Goal: Task Accomplishment & Management: Complete application form

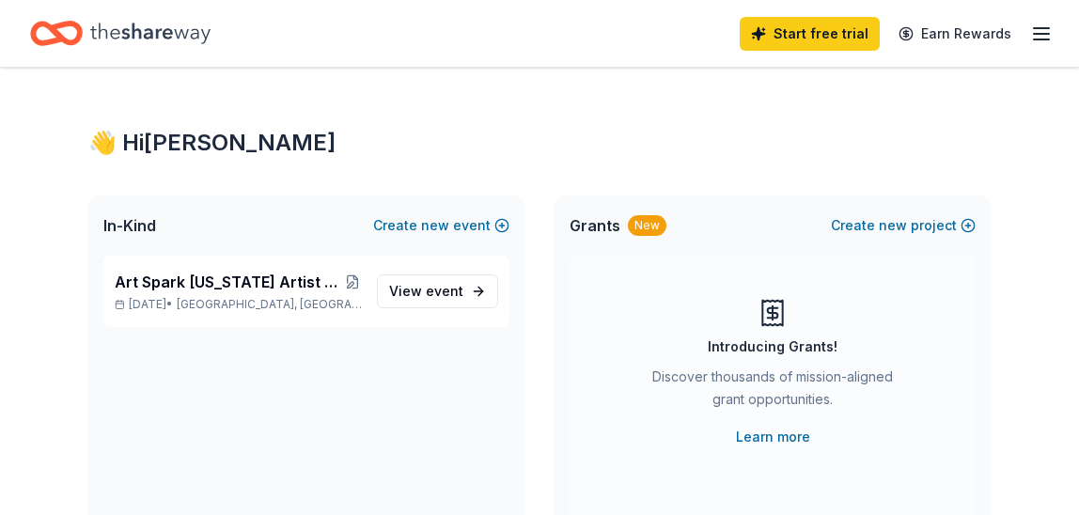
scroll to position [80, 0]
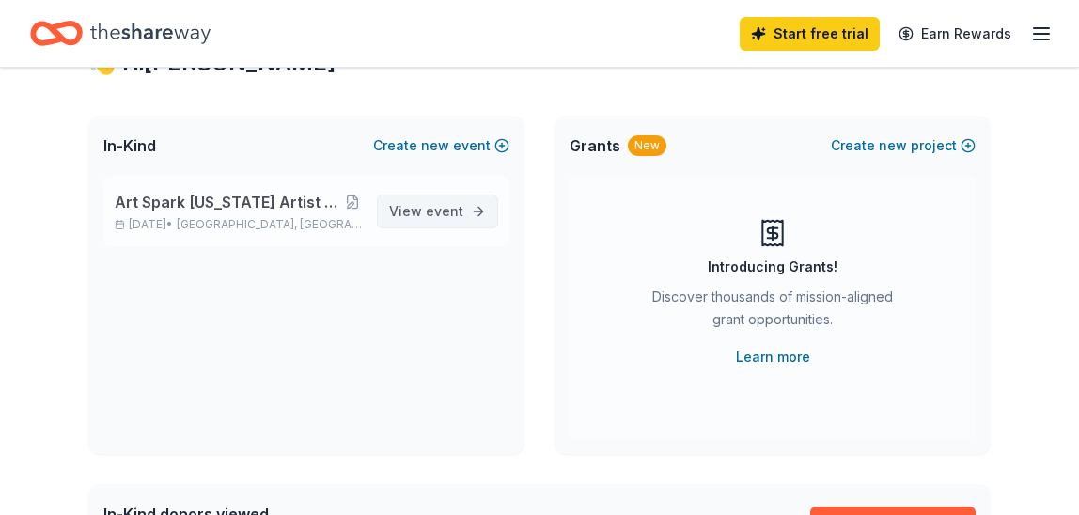
click at [446, 213] on span "event" at bounding box center [445, 211] width 38 height 16
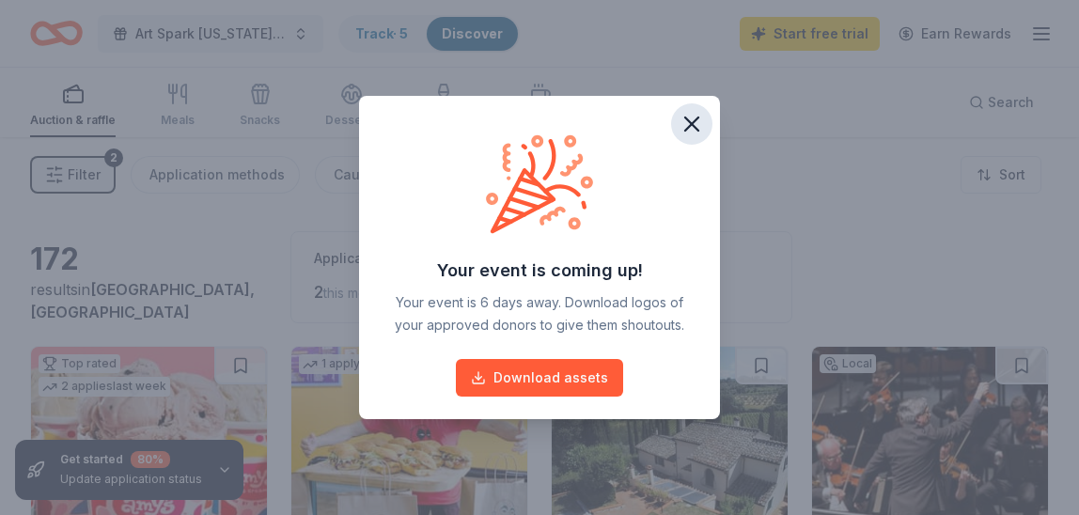
click at [689, 122] on icon "button" at bounding box center [691, 124] width 13 height 13
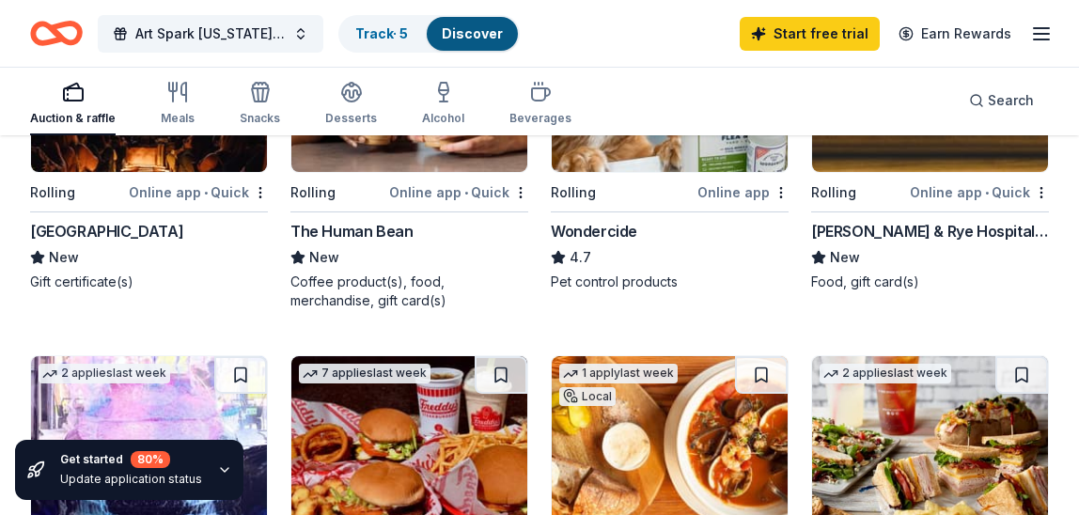
scroll to position [1425, 0]
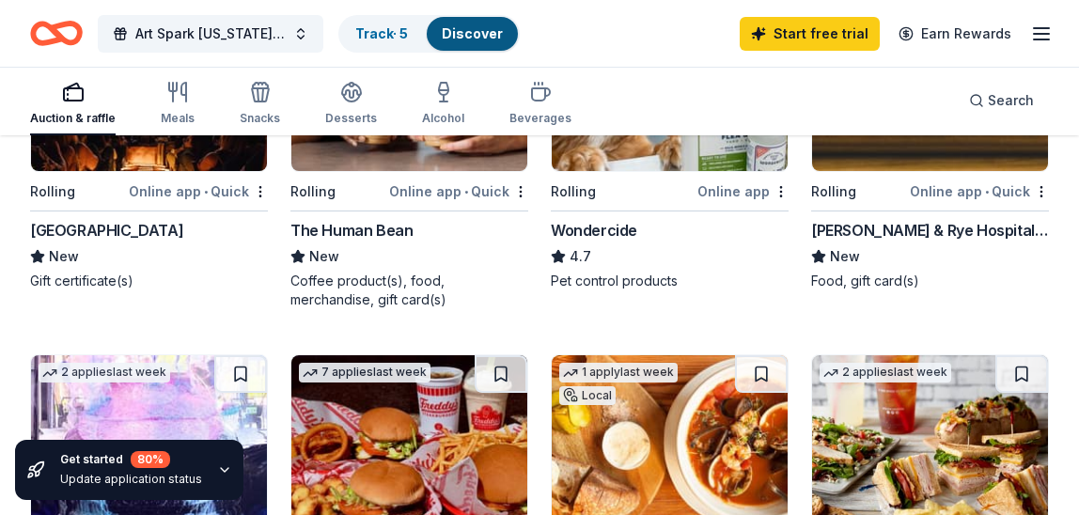
click at [221, 470] on icon "button" at bounding box center [225, 470] width 8 height 4
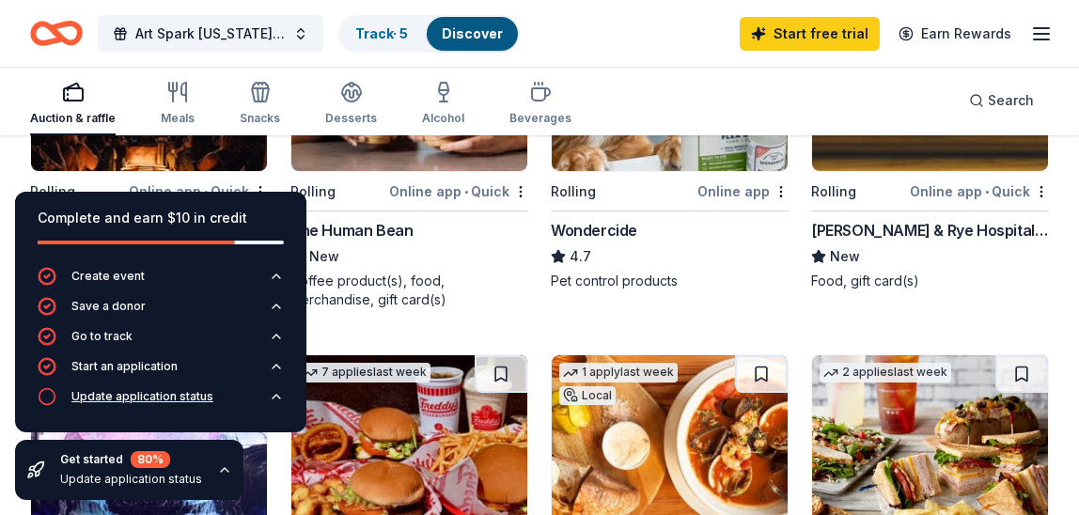
click at [180, 395] on div "Update application status" at bounding box center [142, 396] width 142 height 15
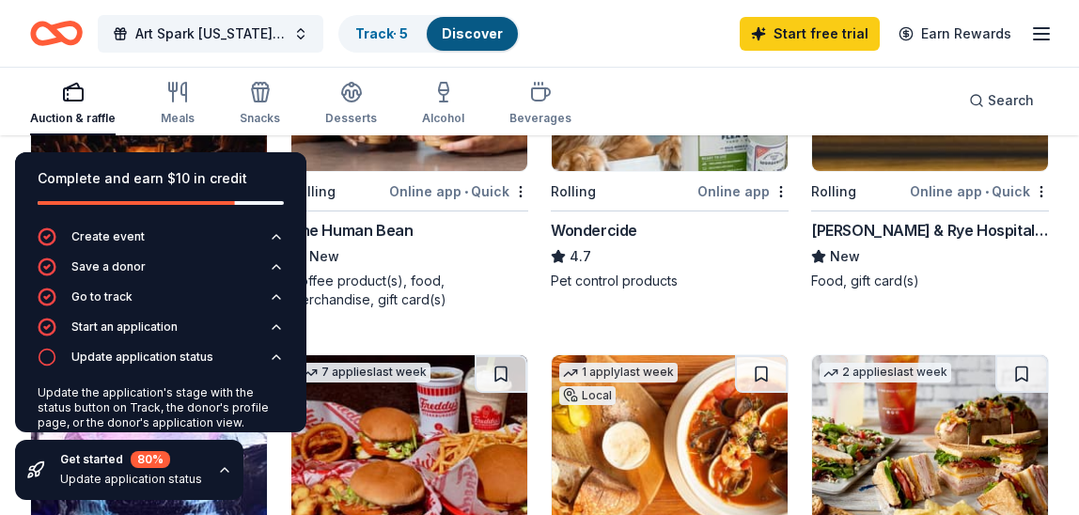
click at [31, 83] on div "button" at bounding box center [73, 92] width 86 height 23
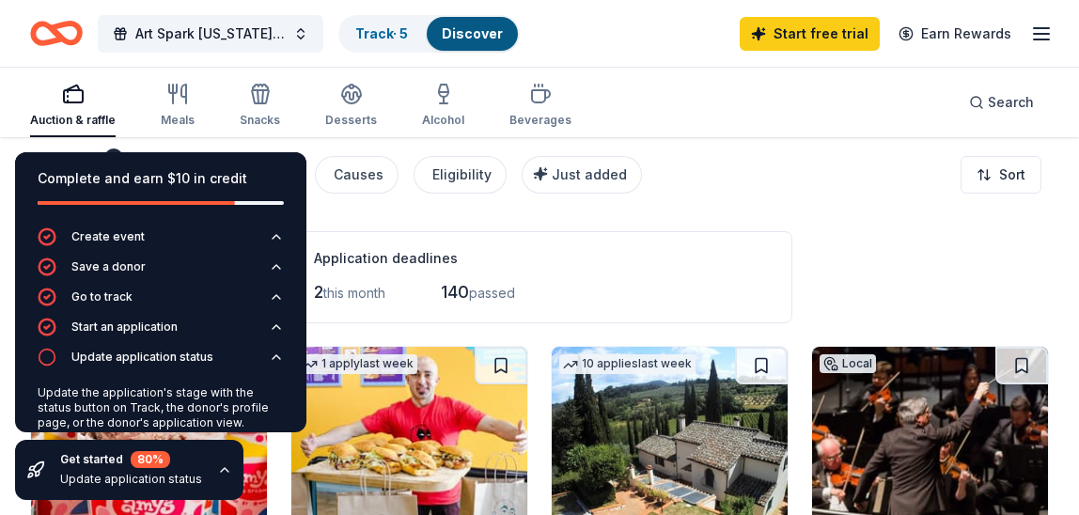
click at [695, 169] on div "Filter 2 Application methods Causes Eligibility Just added Sort" at bounding box center [539, 174] width 1079 height 75
click at [220, 29] on span "Art Spark [US_STATE] Artist of the Year Awards Celebration" at bounding box center [210, 34] width 150 height 23
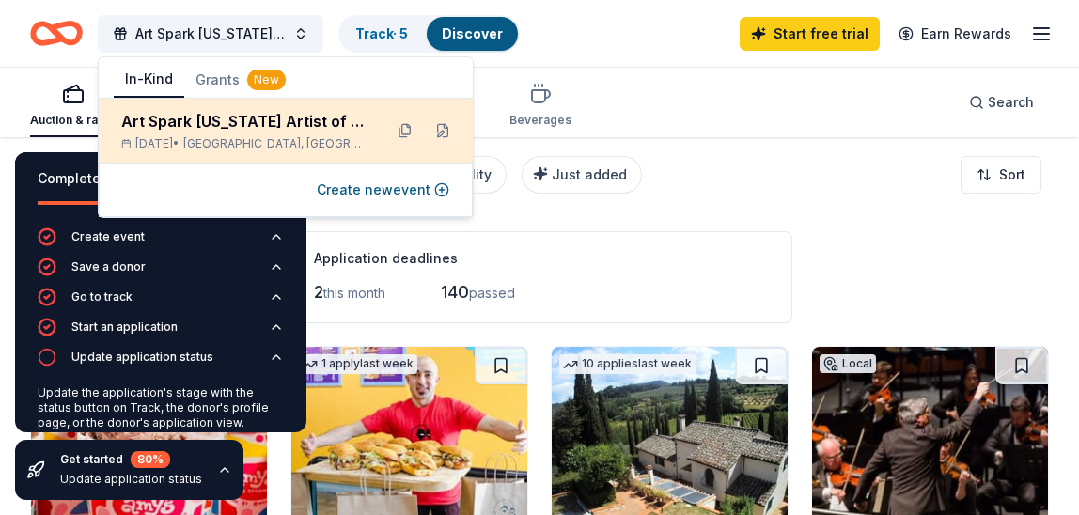
click at [227, 124] on div "Art Spark [US_STATE] Artist of the Year Awards Celebration" at bounding box center [244, 121] width 246 height 23
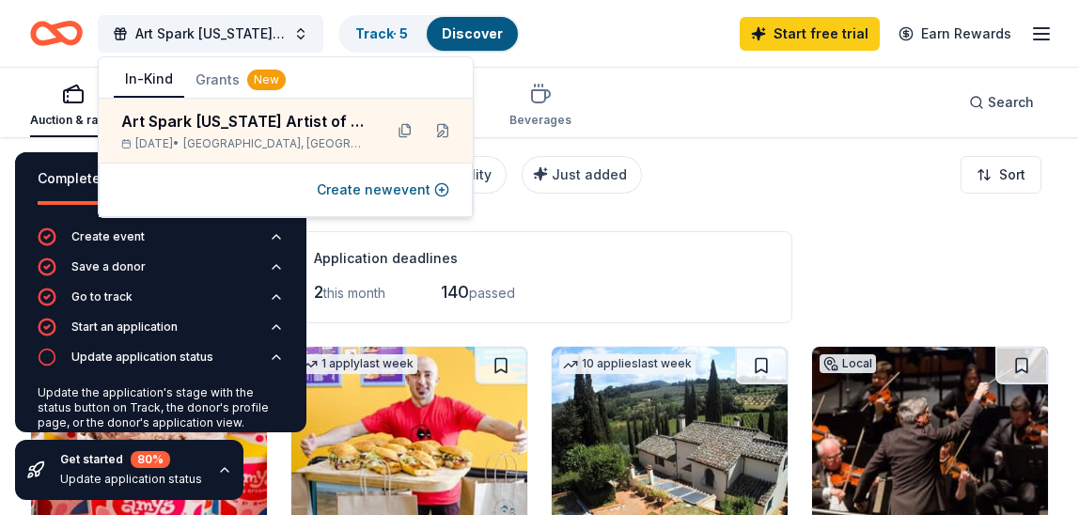
click at [609, 253] on div "Application deadlines" at bounding box center [541, 258] width 455 height 23
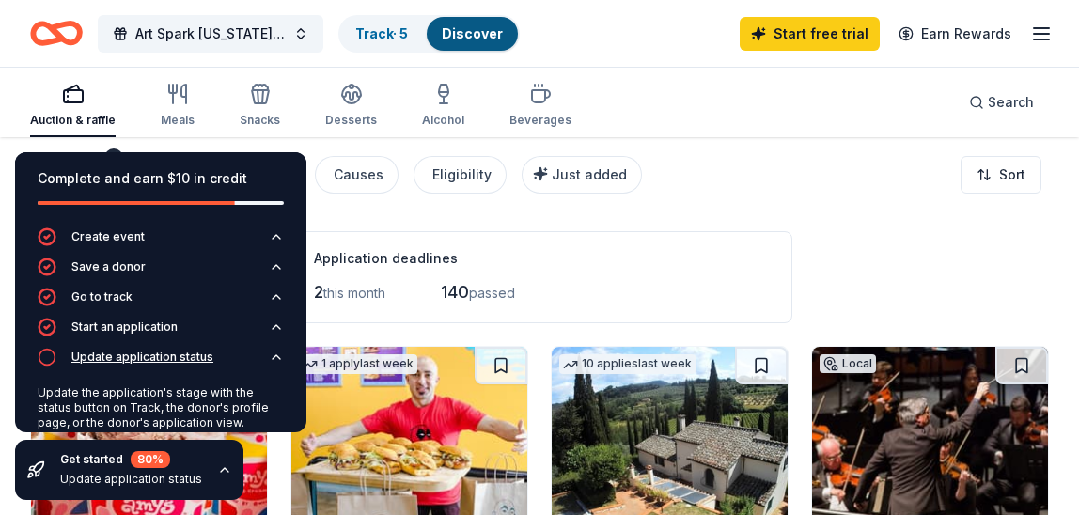
click at [108, 364] on div "Update application status" at bounding box center [142, 357] width 142 height 15
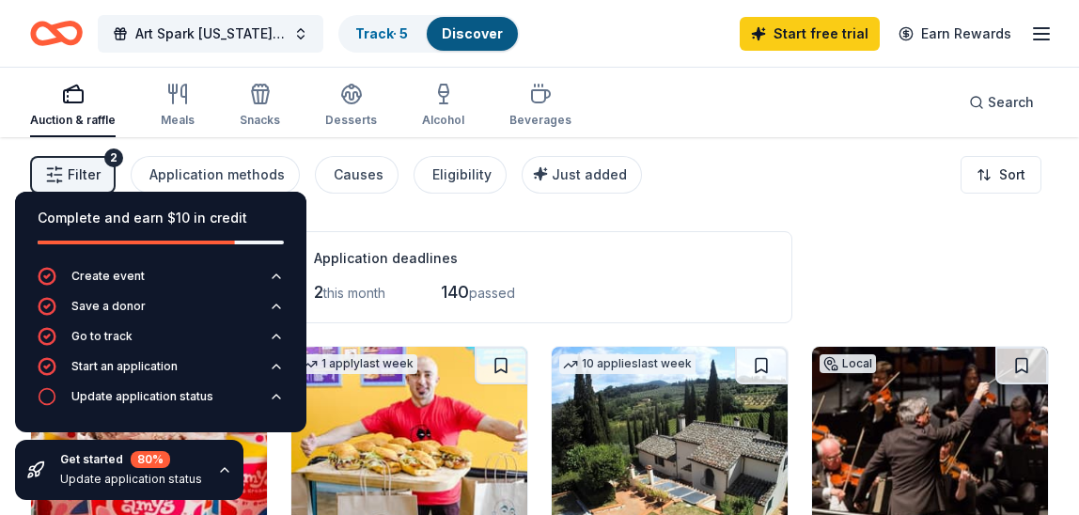
click at [217, 472] on icon "button" at bounding box center [224, 470] width 15 height 15
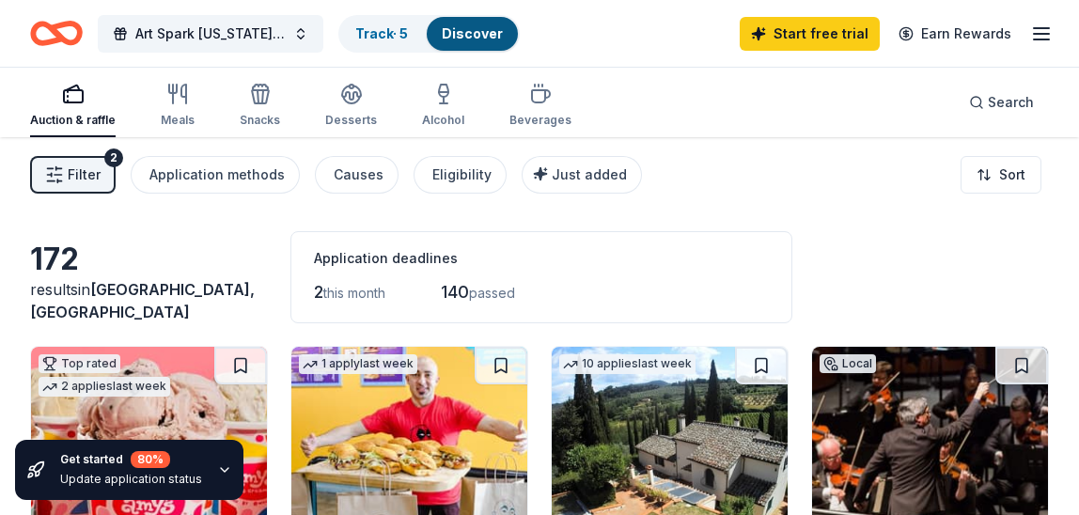
click at [379, 39] on link "Track · 5" at bounding box center [381, 33] width 53 height 16
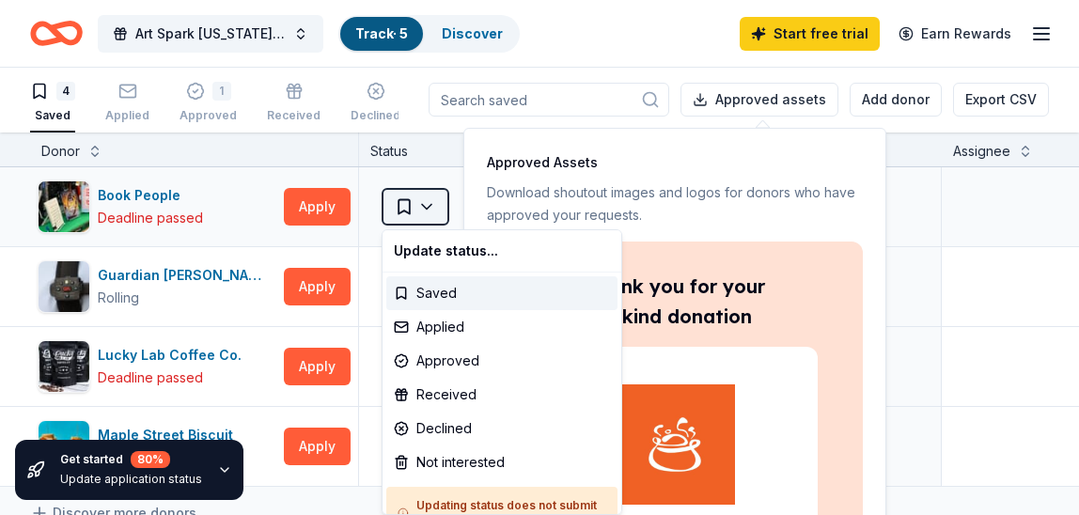
click at [426, 205] on html "Art Spark [US_STATE] Artist of the Year Awards Celebration Track · 5 Discover S…" at bounding box center [539, 256] width 1079 height 515
click at [467, 363] on div "Approved" at bounding box center [501, 361] width 231 height 34
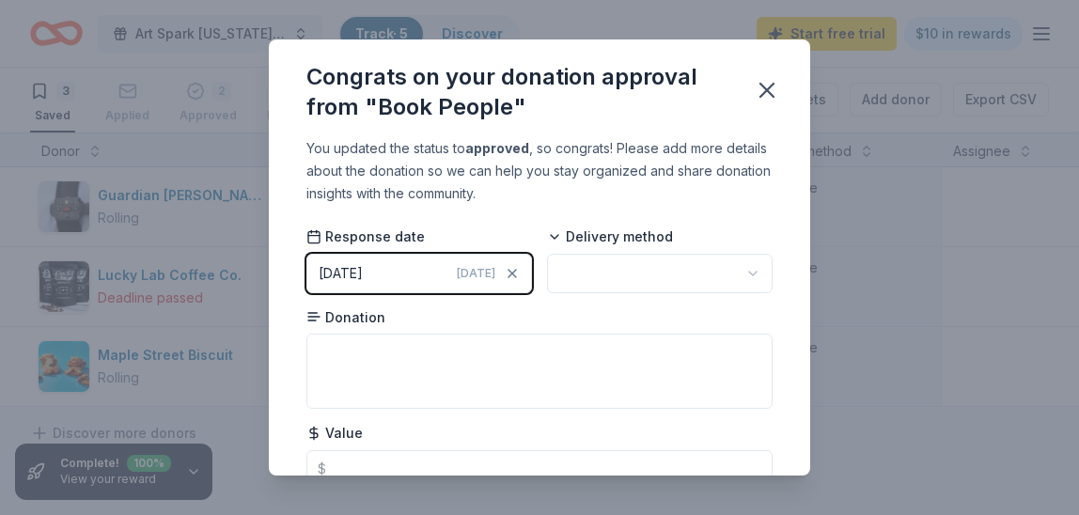
click at [363, 271] on div "[DATE]" at bounding box center [341, 273] width 44 height 23
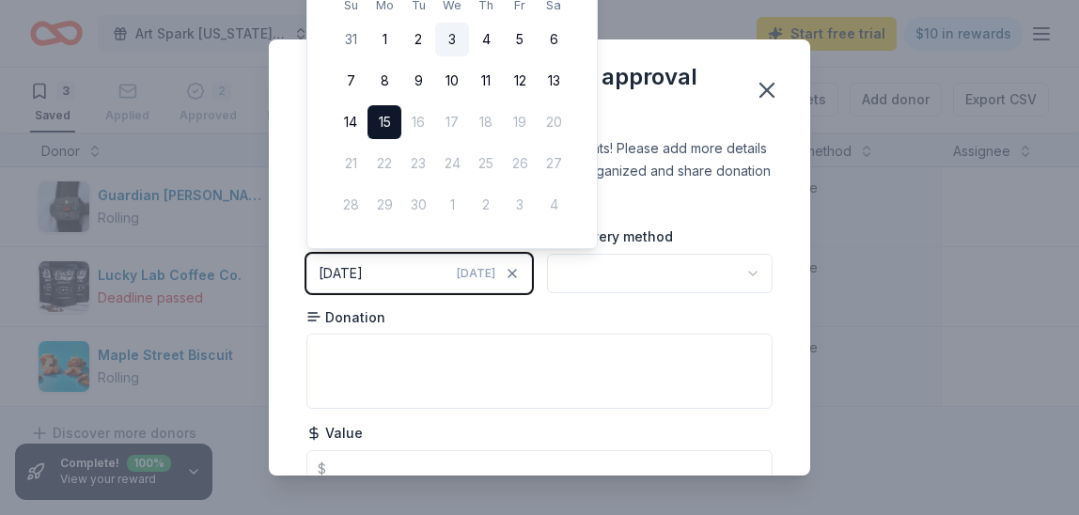
click at [451, 37] on button "3" at bounding box center [452, 40] width 34 height 34
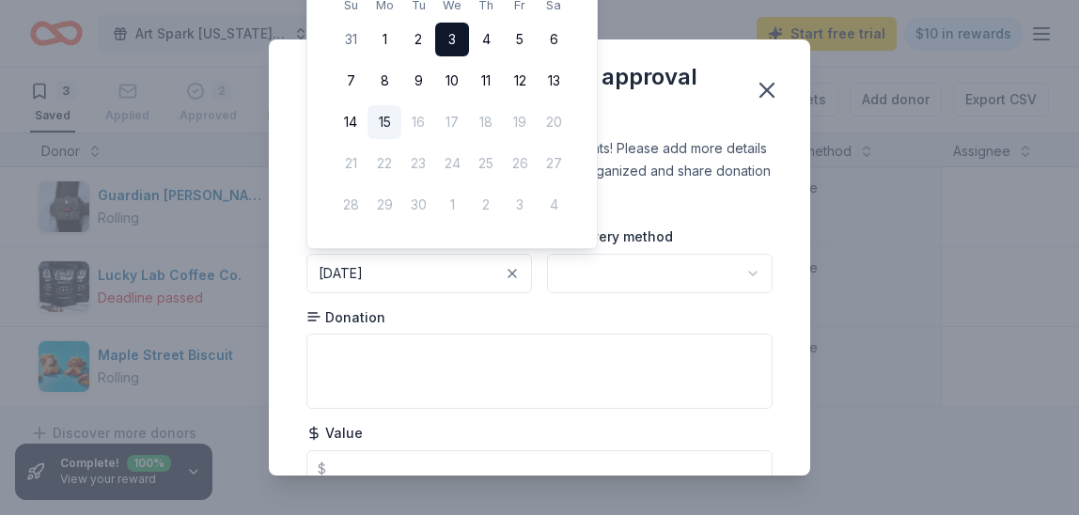
click at [374, 447] on div "Value $" at bounding box center [540, 456] width 466 height 64
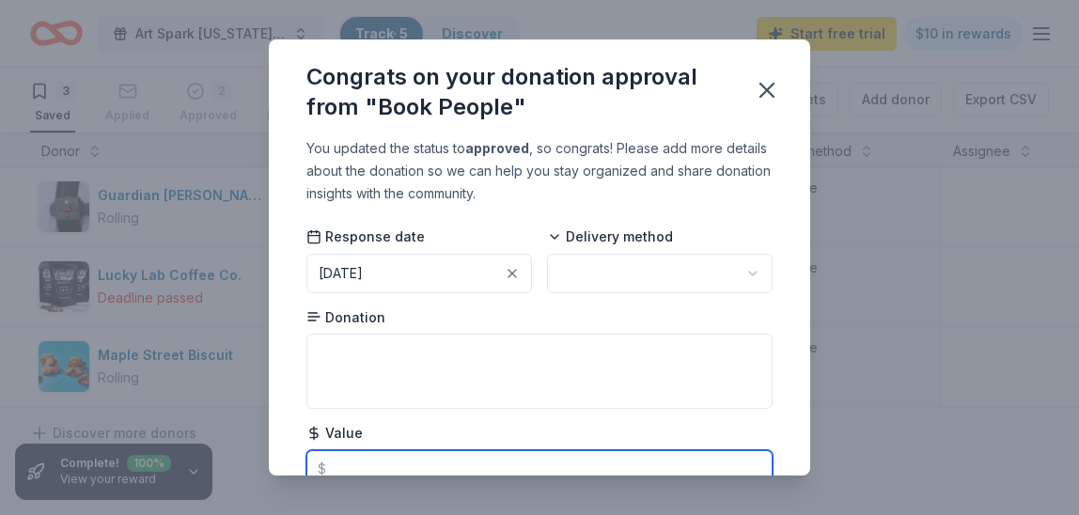
click at [364, 469] on input "text" at bounding box center [540, 469] width 466 height 38
click at [351, 468] on input "6080" at bounding box center [540, 468] width 466 height 38
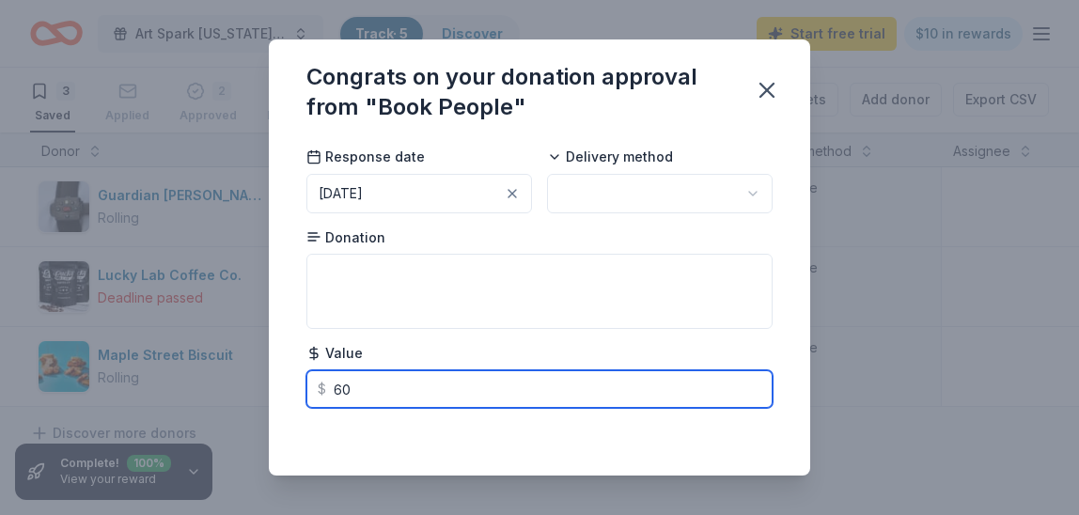
type input "6"
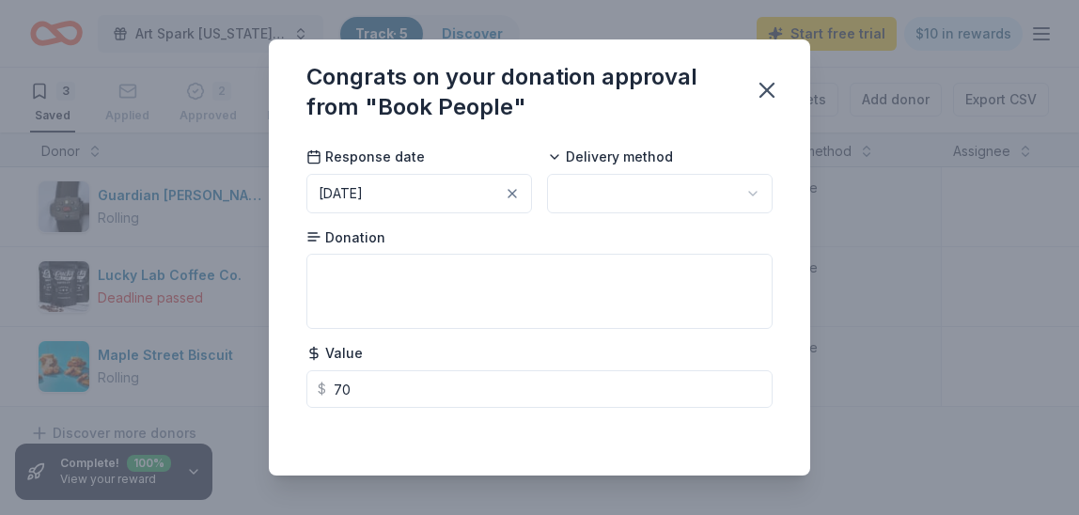
type input "70.00"
click at [749, 190] on html "Art Spark [US_STATE] Artist of the Year Awards Celebration Track · 5 Discover S…" at bounding box center [539, 257] width 1079 height 515
click at [853, 351] on div "Congrats on your donation approval from "Book People" You updated the status to…" at bounding box center [539, 257] width 1079 height 515
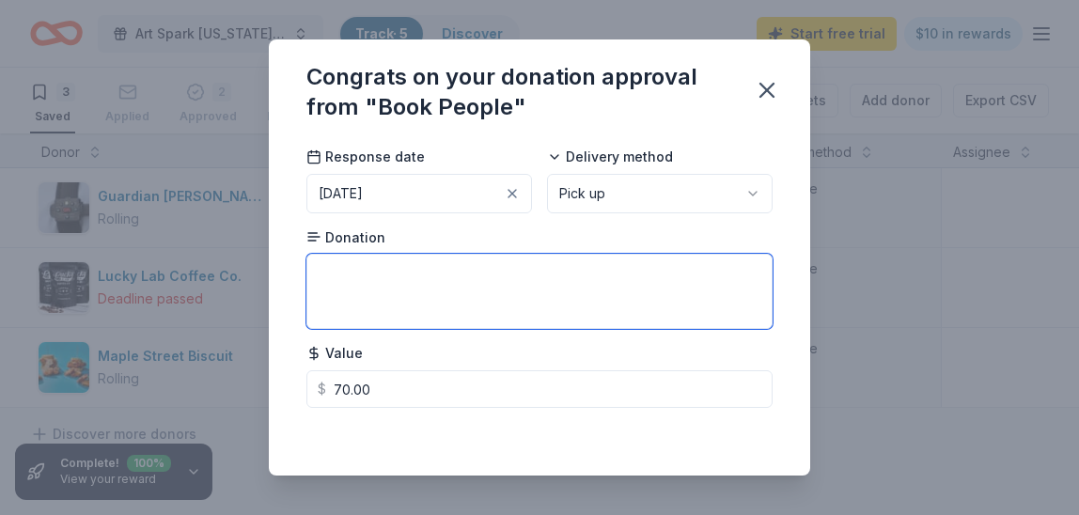
click at [372, 277] on textarea at bounding box center [540, 291] width 466 height 75
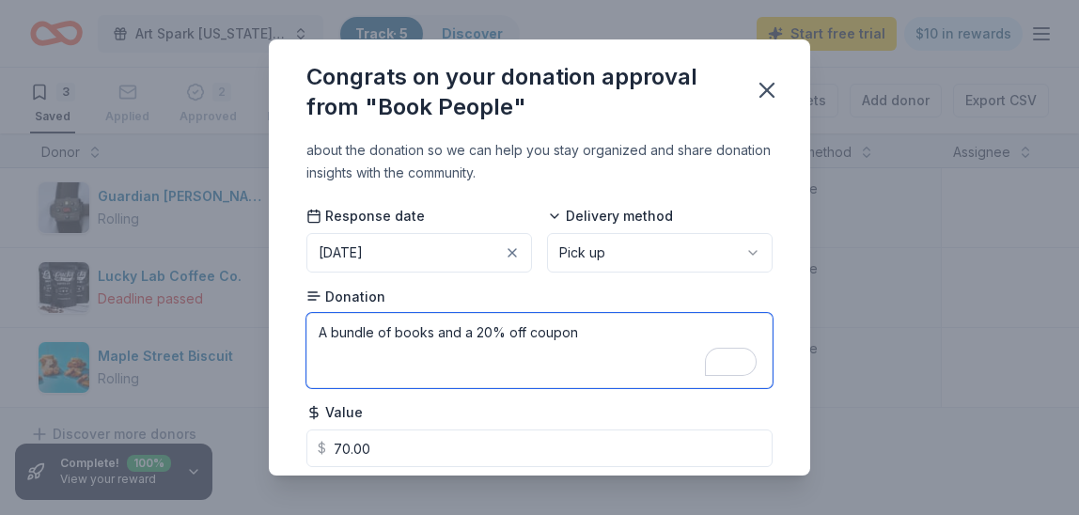
scroll to position [80, 0]
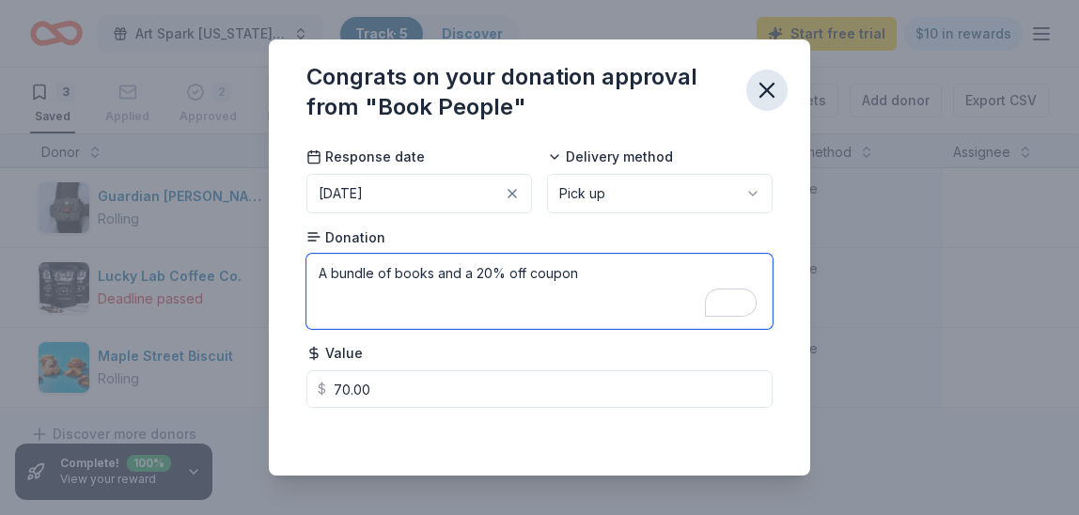
type textarea "A bundle of books and a 20% off coupon"
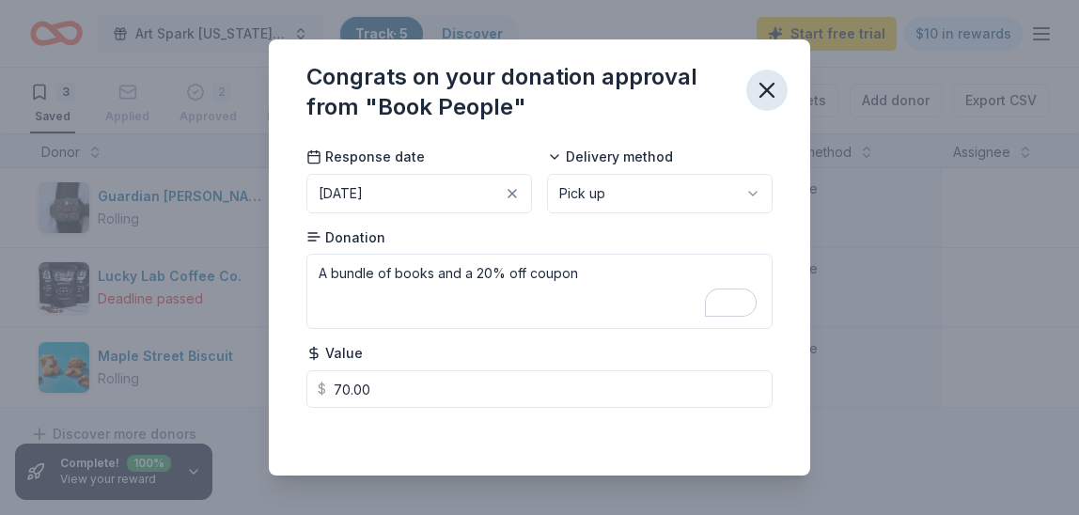
click at [773, 84] on icon "button" at bounding box center [767, 90] width 13 height 13
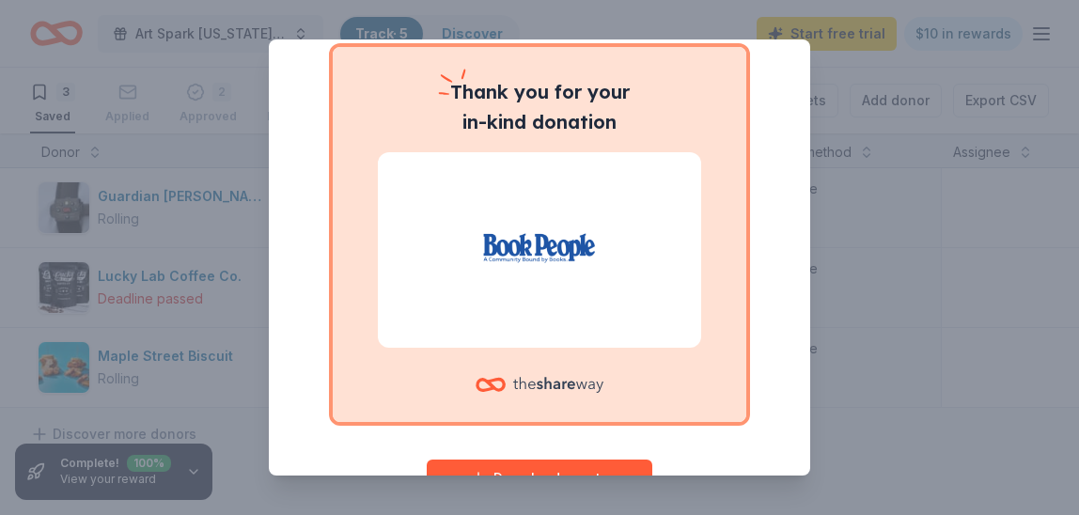
scroll to position [207, 0]
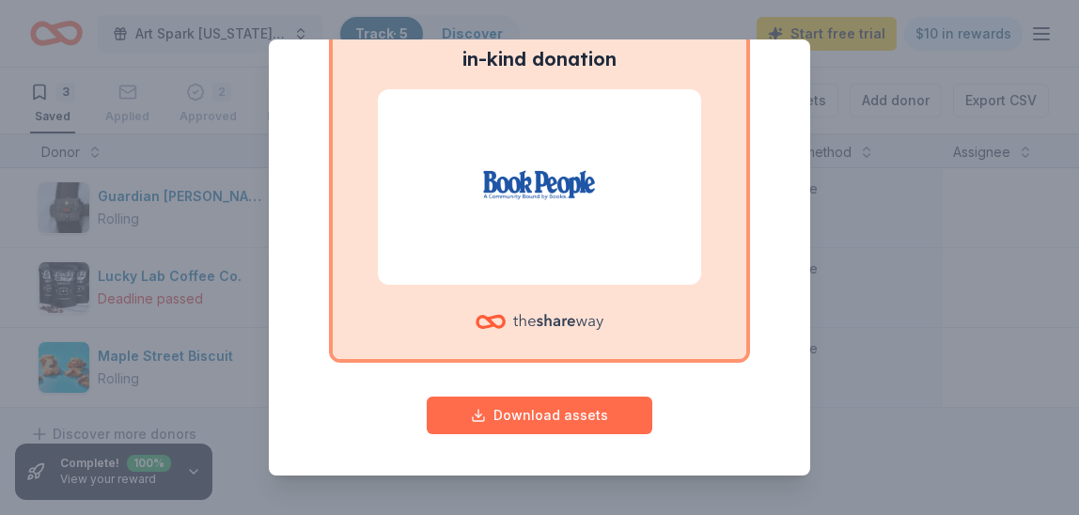
click at [562, 422] on button "Download assets" at bounding box center [540, 416] width 226 height 38
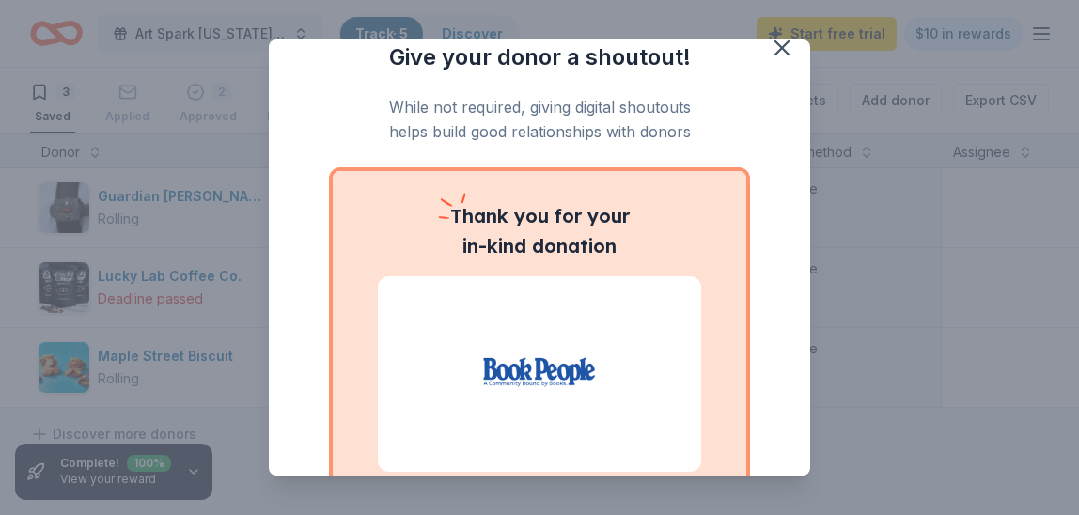
scroll to position [0, 0]
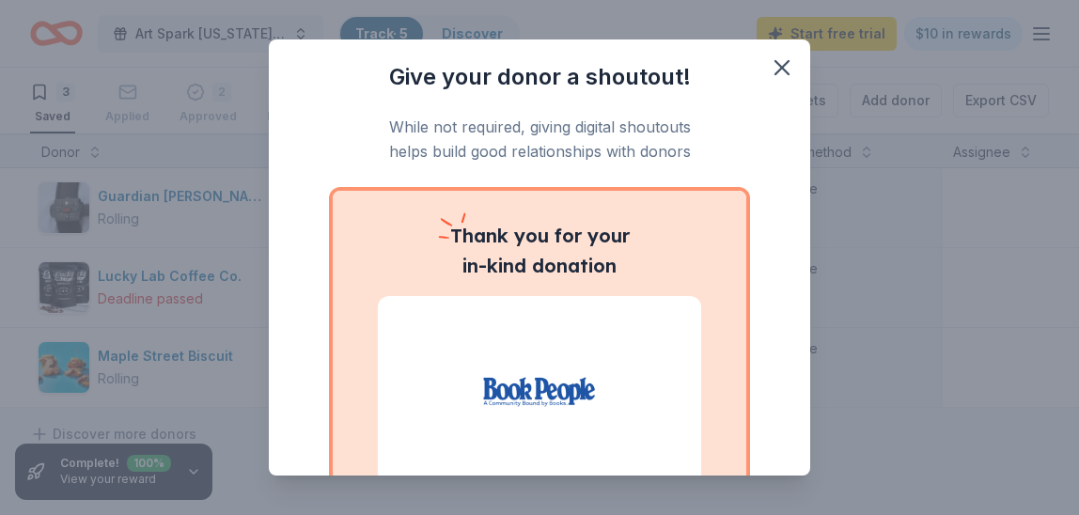
click at [752, 177] on div "Give your donor a shoutout! While not required, giving digital shoutouts helps …" at bounding box center [540, 357] width 466 height 591
click at [780, 68] on icon "button" at bounding box center [782, 67] width 13 height 13
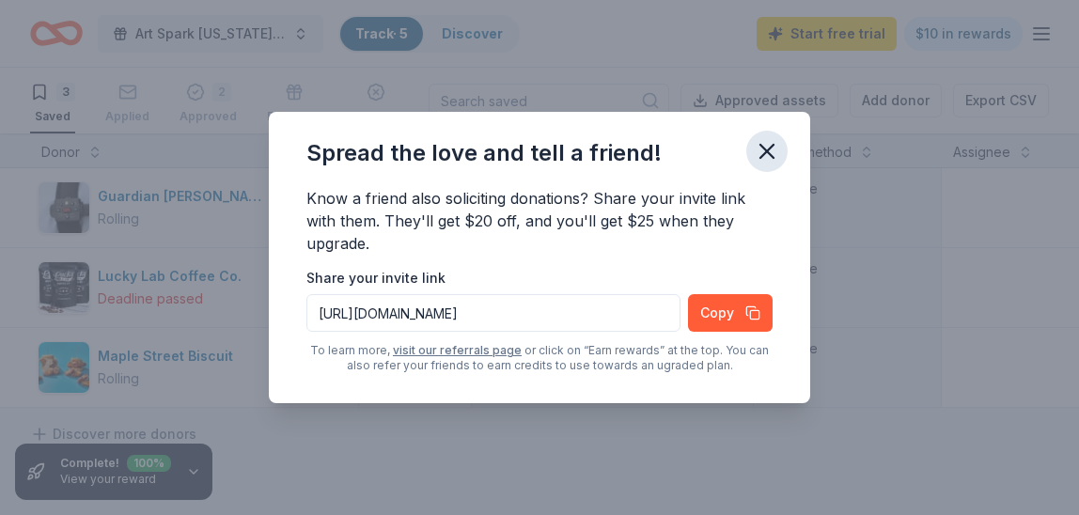
click at [762, 155] on icon "button" at bounding box center [767, 151] width 13 height 13
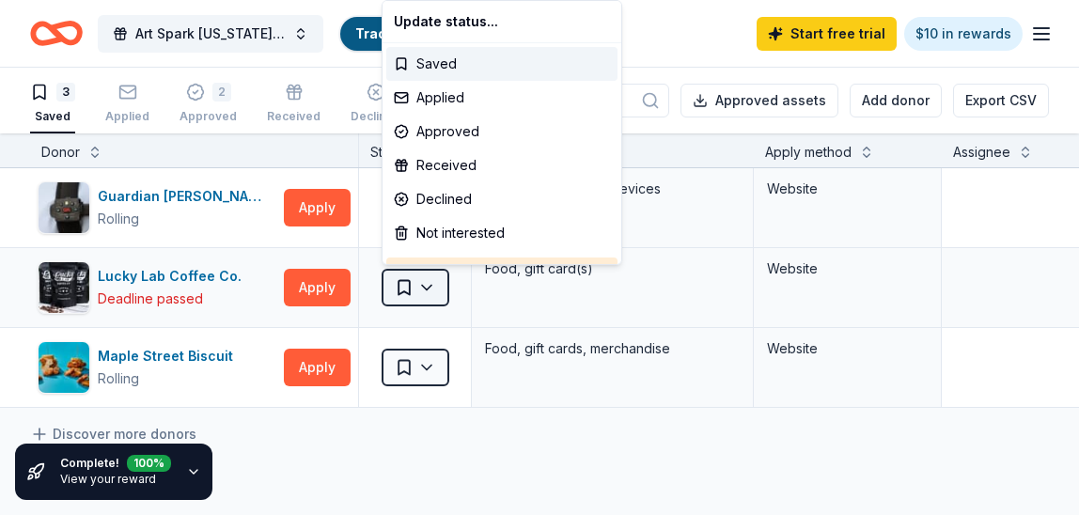
click at [428, 288] on html "Art Spark [US_STATE] Artist of the Year Awards Celebration Track · 5 Discover S…" at bounding box center [539, 257] width 1079 height 515
click at [400, 438] on html "Art Spark [US_STATE] Artist of the Year Awards Celebration Track · 5 Discover S…" at bounding box center [539, 257] width 1079 height 515
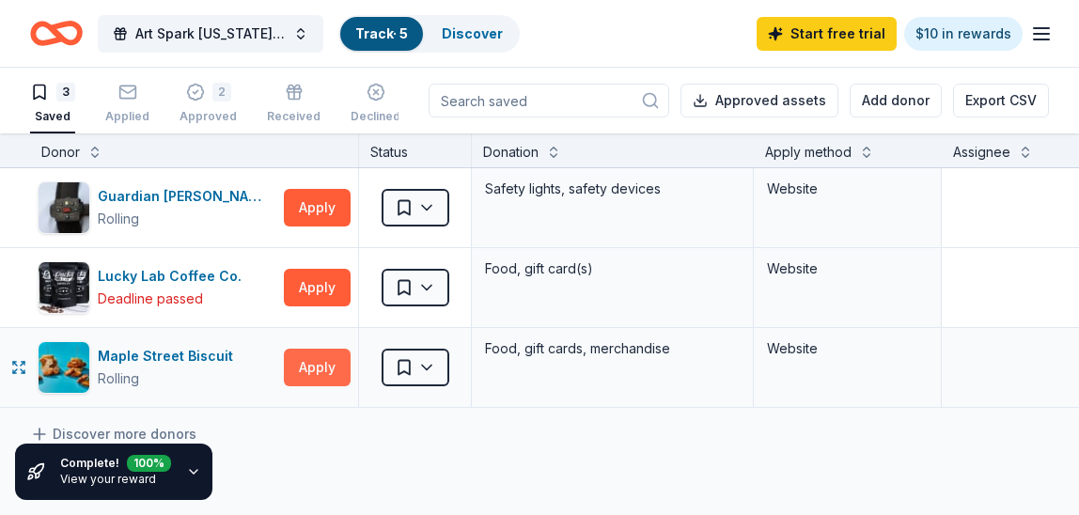
click at [318, 363] on button "Apply" at bounding box center [317, 368] width 67 height 38
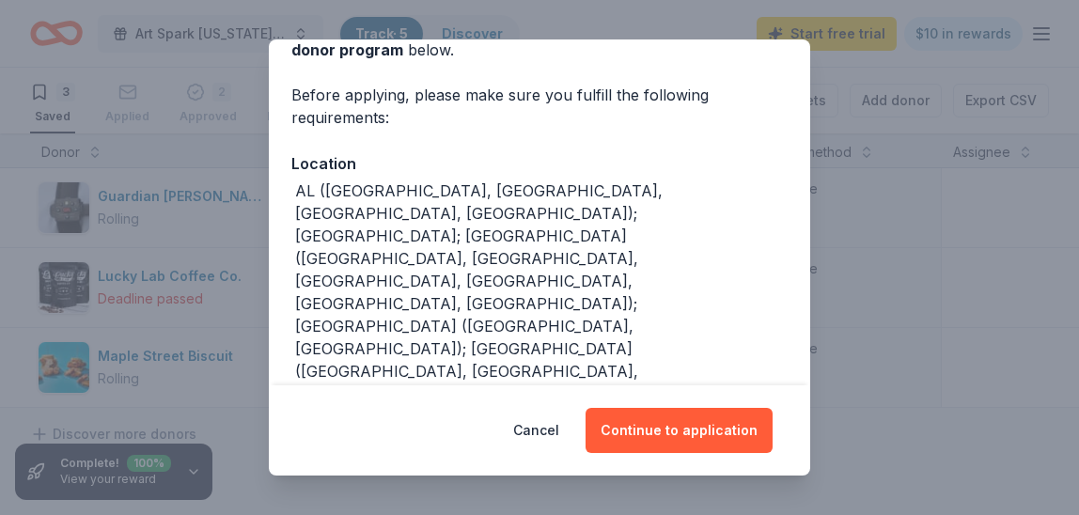
scroll to position [121, 0]
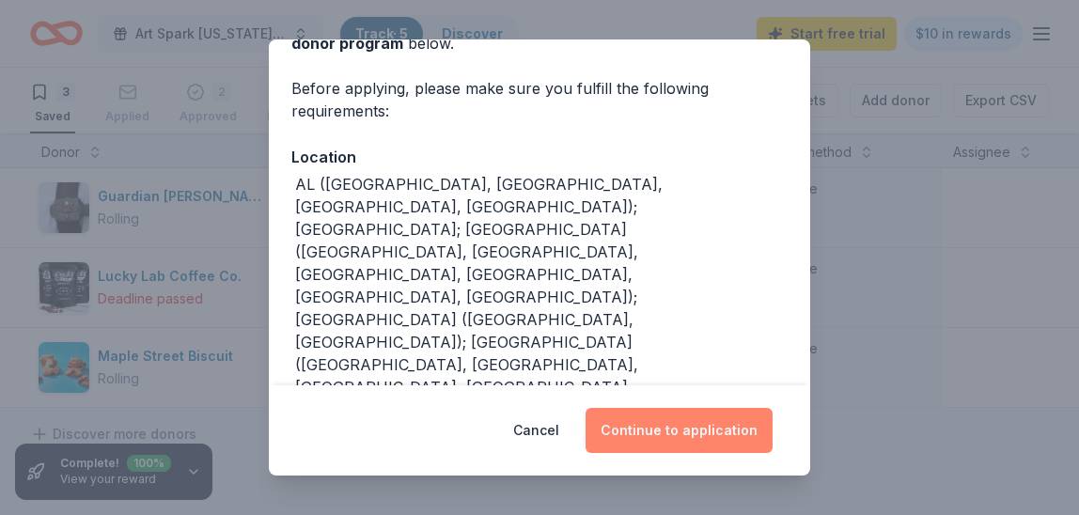
click at [662, 432] on button "Continue to application" at bounding box center [679, 430] width 187 height 45
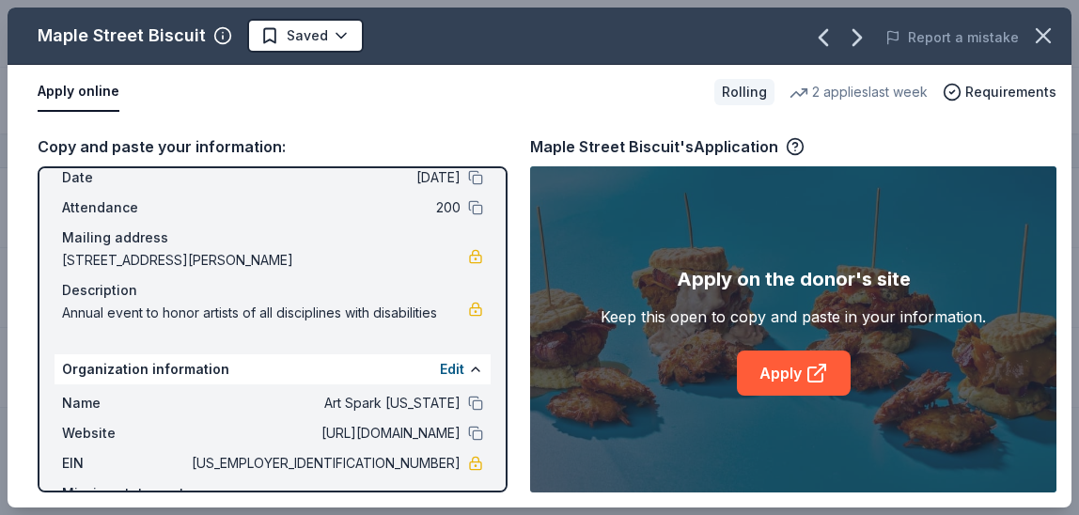
scroll to position [0, 0]
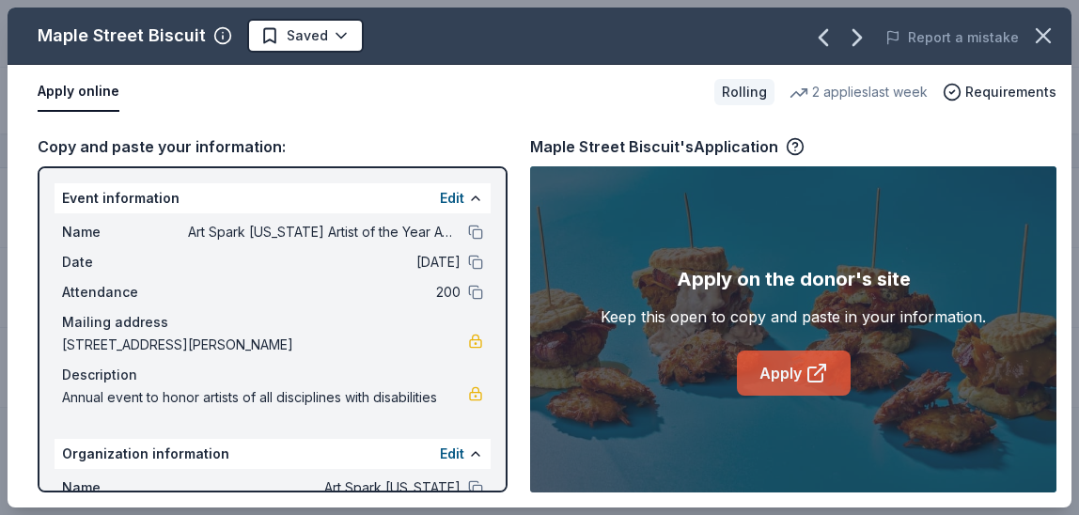
click at [790, 373] on link "Apply" at bounding box center [794, 373] width 114 height 45
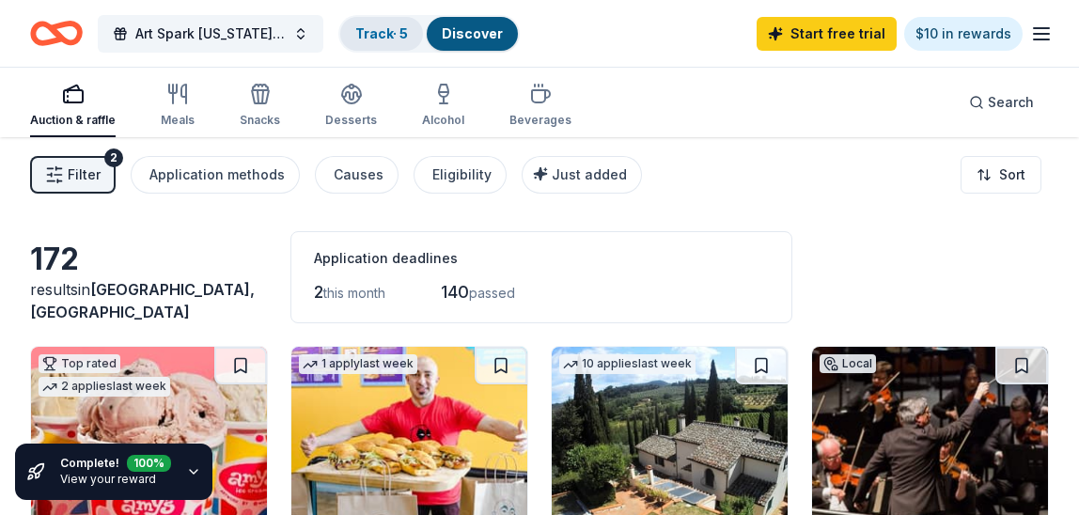
click at [398, 30] on link "Track · 5" at bounding box center [381, 33] width 53 height 16
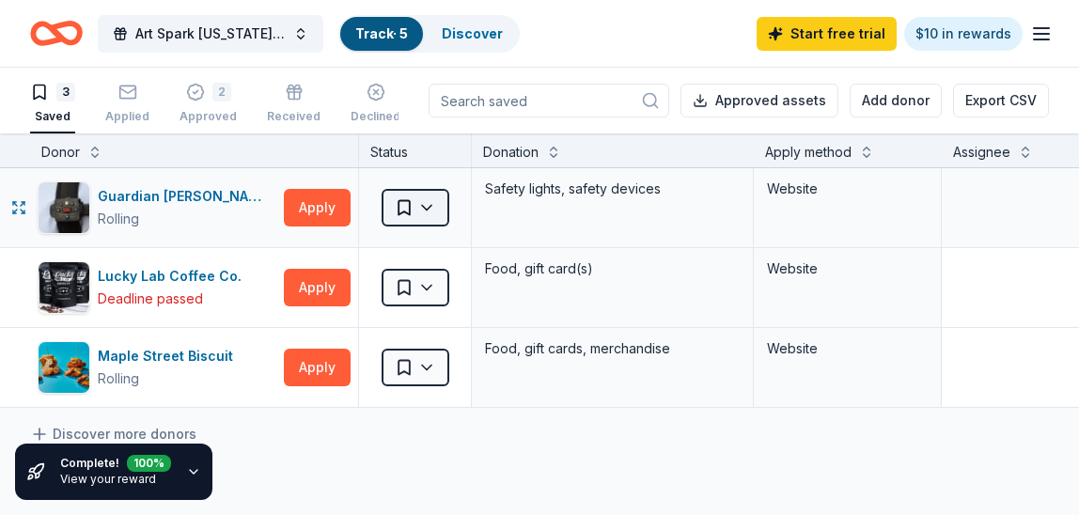
click at [430, 204] on html "Art Spark [US_STATE] Artist of the Year Awards Celebration Track · 5 Discover S…" at bounding box center [539, 257] width 1079 height 515
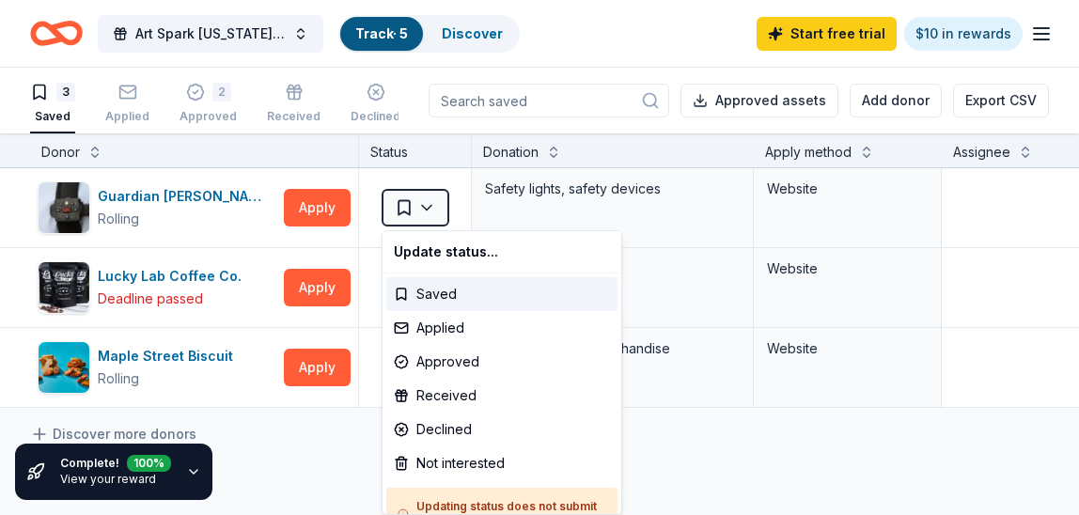
click at [309, 468] on html "Art Spark [US_STATE] Artist of the Year Awards Celebration Track · 5 Discover S…" at bounding box center [539, 257] width 1079 height 515
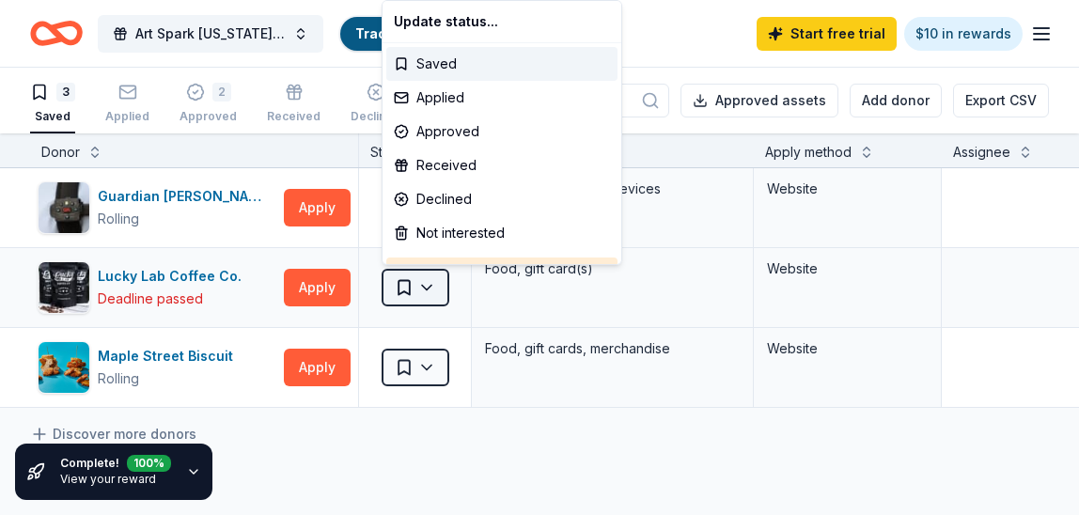
click at [427, 285] on html "Art Spark [US_STATE] Artist of the Year Awards Celebration Track · 5 Discover S…" at bounding box center [539, 257] width 1079 height 515
click at [449, 97] on div "Applied" at bounding box center [501, 98] width 231 height 34
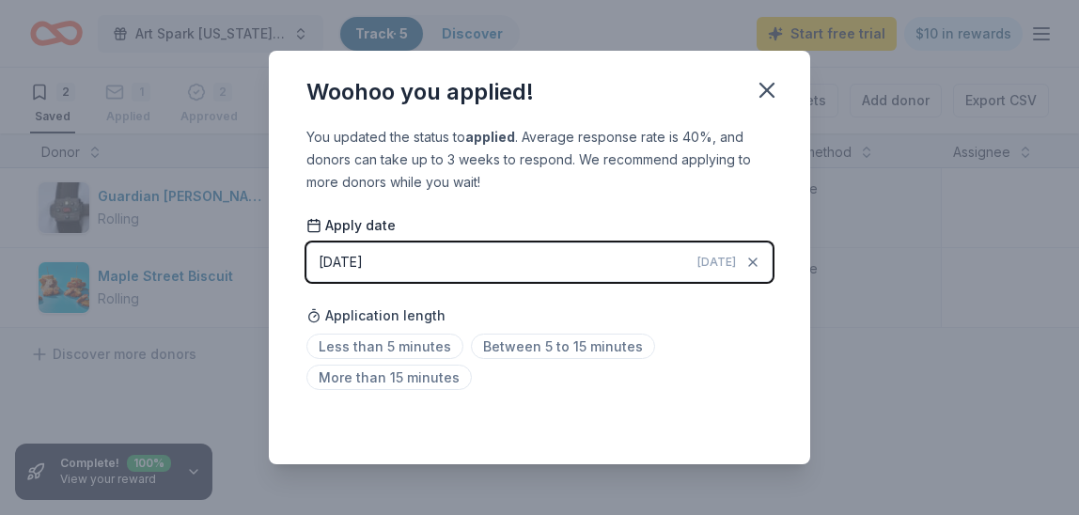
click at [409, 254] on button "[DATE] [DATE]" at bounding box center [540, 262] width 466 height 39
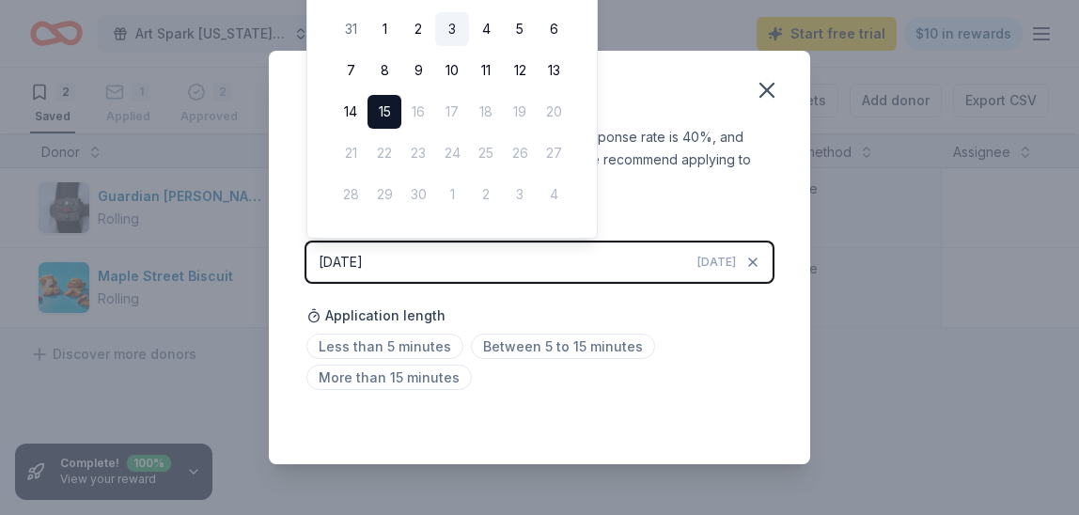
click at [453, 31] on button "3" at bounding box center [452, 29] width 34 height 34
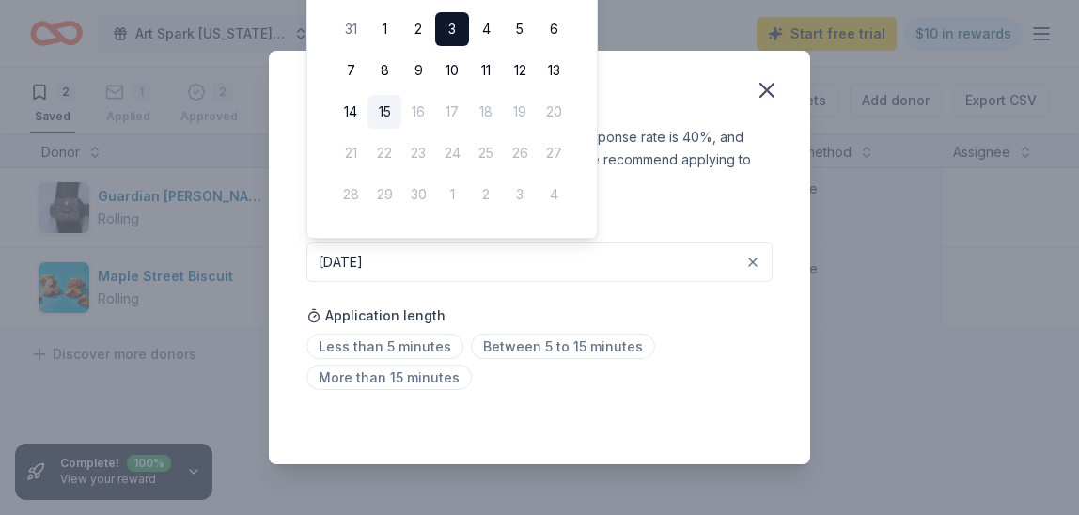
click at [678, 303] on div "Application length Less than 5 minutes Between 5 to 15 minutes More than 15 min…" at bounding box center [540, 347] width 466 height 100
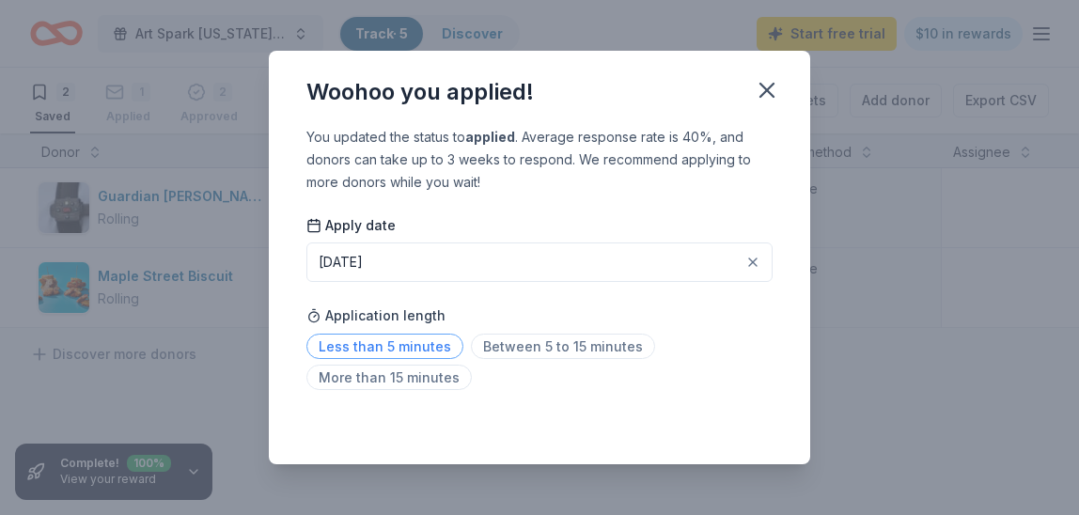
click at [447, 343] on span "Less than 5 minutes" at bounding box center [385, 346] width 157 height 25
click at [766, 85] on icon "button" at bounding box center [767, 90] width 26 height 26
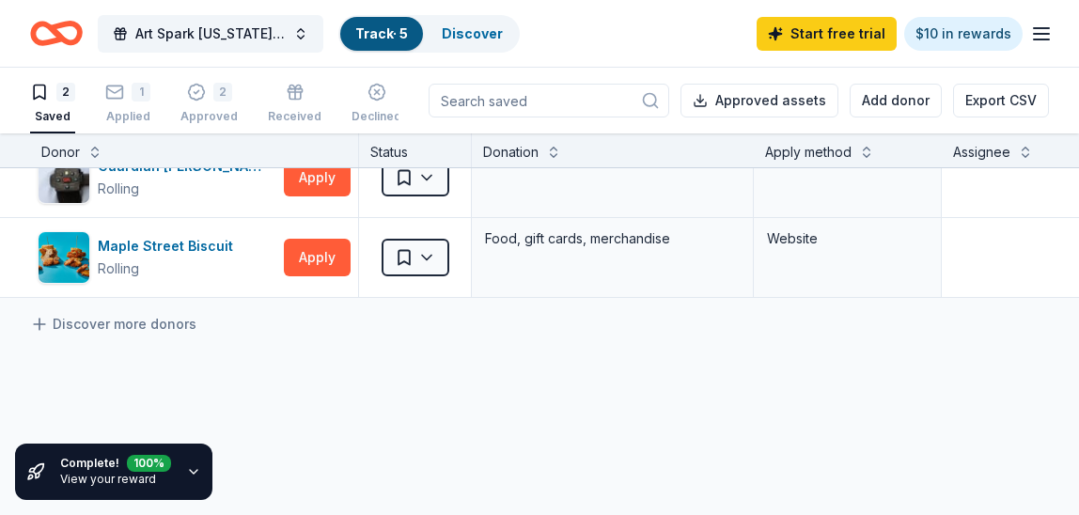
scroll to position [19, 0]
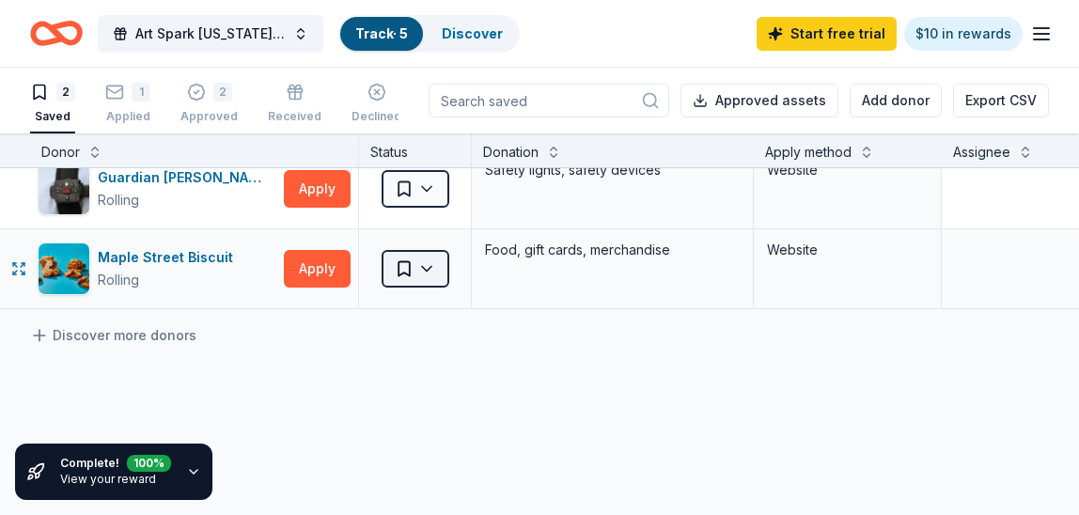
click at [426, 267] on html "Art Spark [US_STATE] Artist of the Year Awards Celebration Track · 5 Discover S…" at bounding box center [539, 257] width 1079 height 515
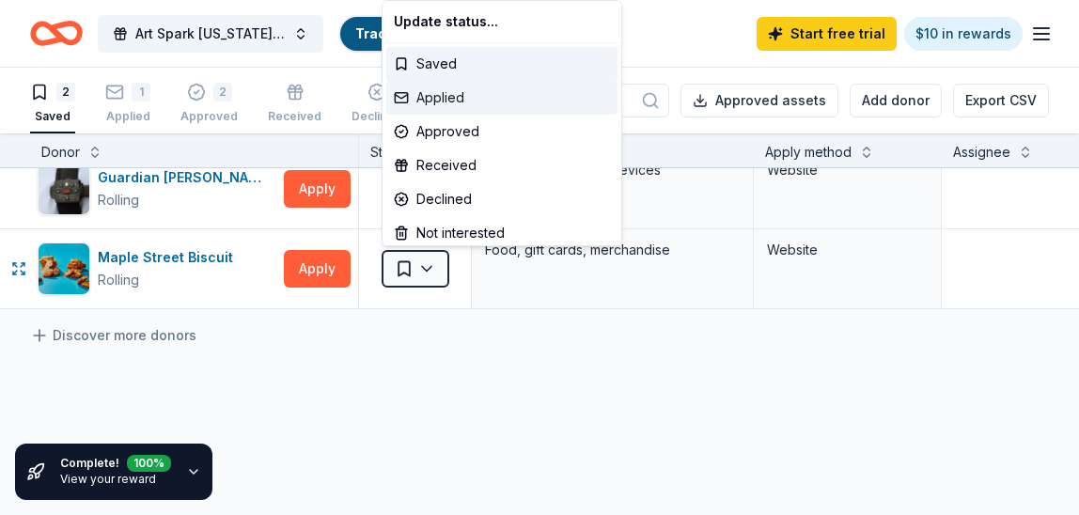
click at [432, 93] on div "Applied" at bounding box center [501, 98] width 231 height 34
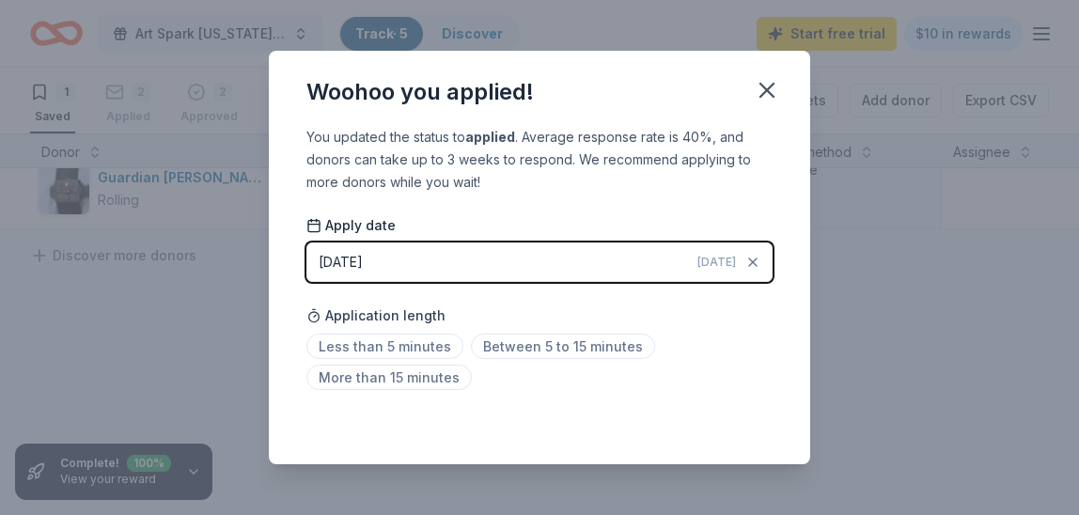
click at [390, 261] on button "[DATE] [DATE]" at bounding box center [540, 262] width 466 height 39
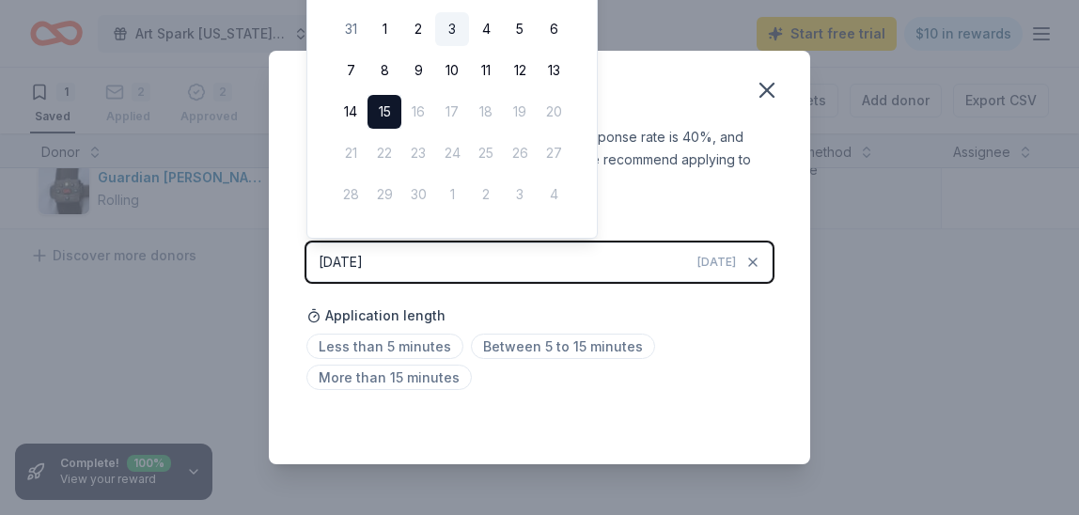
click at [453, 26] on button "3" at bounding box center [452, 29] width 34 height 34
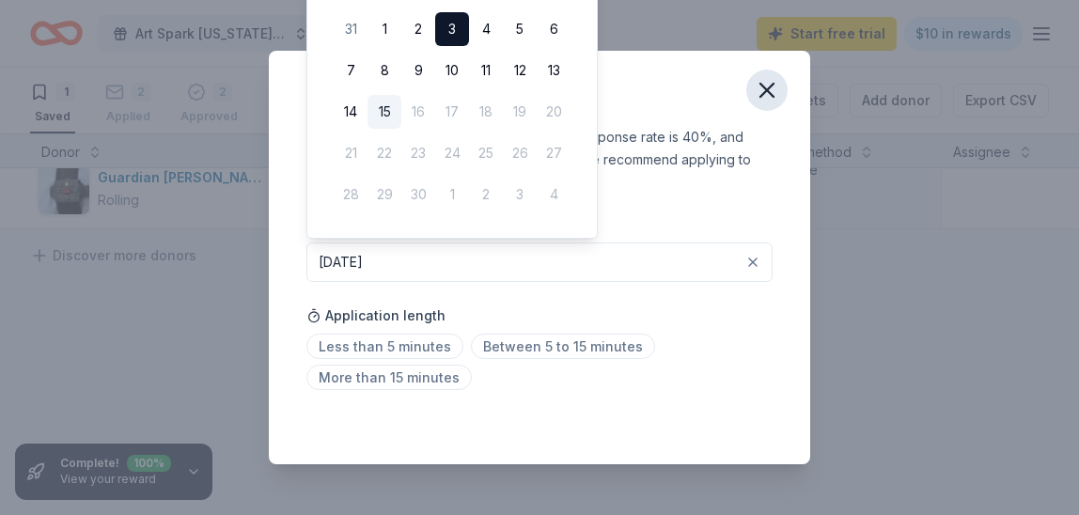
click at [766, 81] on icon "button" at bounding box center [767, 90] width 26 height 26
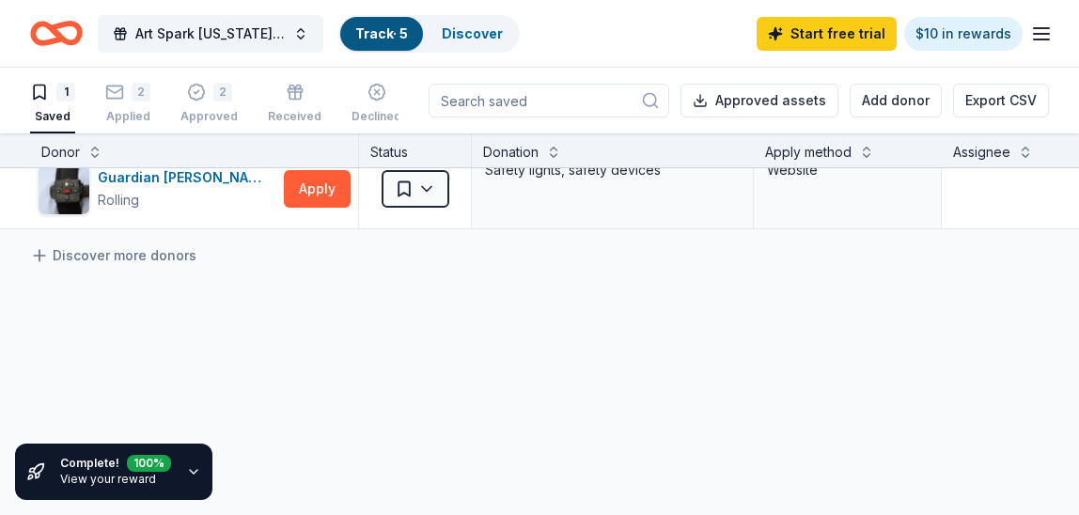
scroll to position [0, 0]
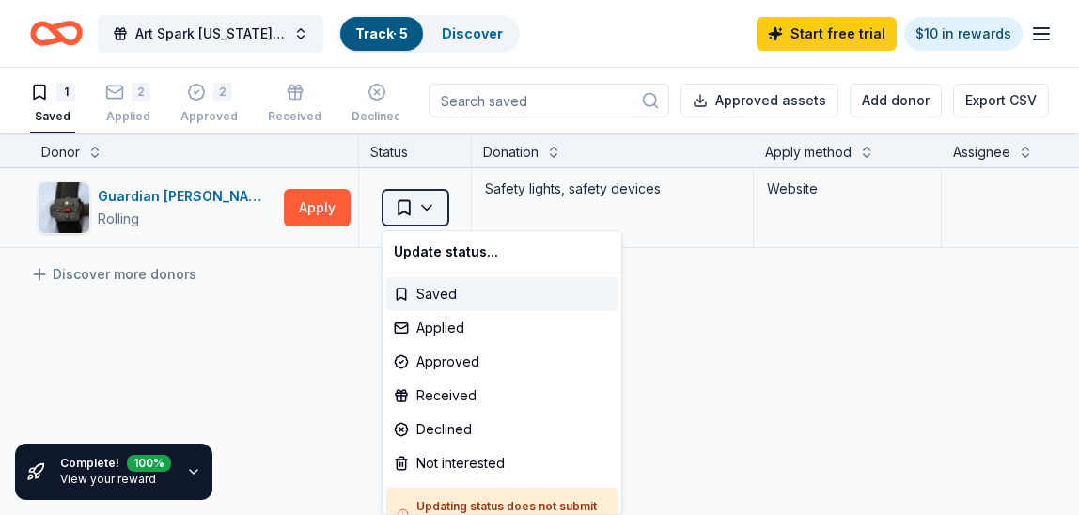
click at [430, 207] on html "Art Spark [US_STATE] Artist of the Year Awards Celebration Track · 5 Discover S…" at bounding box center [539, 257] width 1079 height 515
click at [748, 374] on html "Art Spark [US_STATE] Artist of the Year Awards Celebration Track · 5 Discover S…" at bounding box center [539, 257] width 1079 height 515
